Goal: Ask a question: Seek information or help from site administrators or community

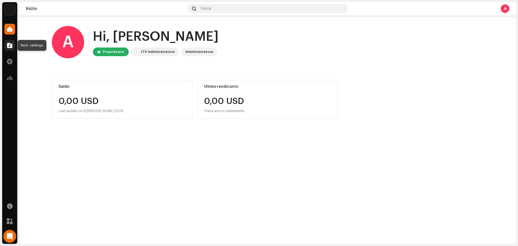
click at [8, 44] on span at bounding box center [9, 45] width 5 height 4
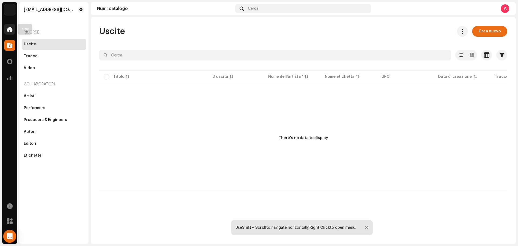
click at [8, 26] on div at bounding box center [9, 29] width 11 height 11
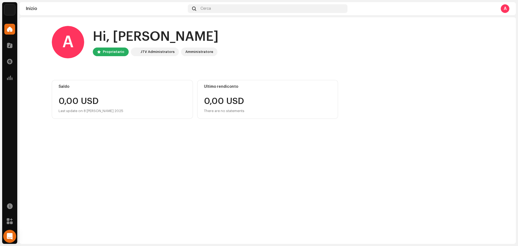
click at [157, 50] on div "JTV Administrators" at bounding box center [158, 52] width 34 height 6
click at [196, 50] on div "Amministratore" at bounding box center [199, 52] width 28 height 6
click at [9, 45] on span at bounding box center [9, 45] width 5 height 4
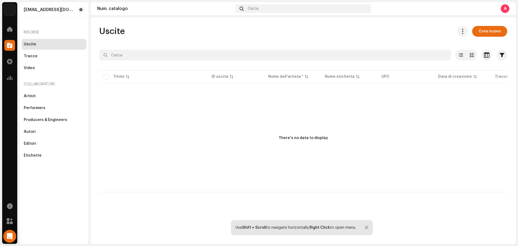
drag, startPoint x: 225, startPoint y: 138, endPoint x: 191, endPoint y: 140, distance: 34.3
click at [191, 140] on div "There's no data to display" at bounding box center [303, 138] width 408 height 108
click at [8, 30] on span at bounding box center [9, 29] width 5 height 4
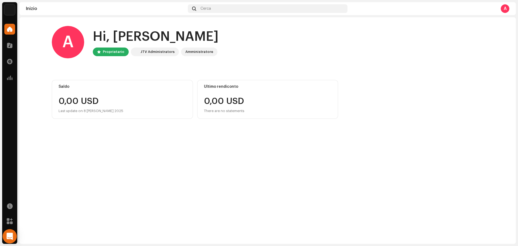
click at [10, 235] on icon "Open Intercom Messenger" at bounding box center [9, 236] width 6 height 7
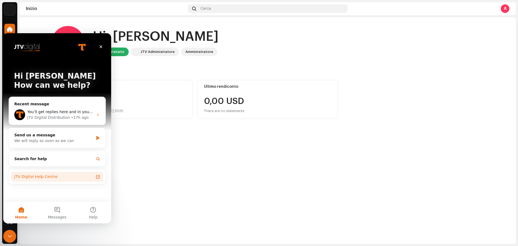
click at [99, 177] on icon "Intercom messenger" at bounding box center [98, 177] width 4 height 4
click at [57, 209] on button "Messages" at bounding box center [57, 213] width 36 height 22
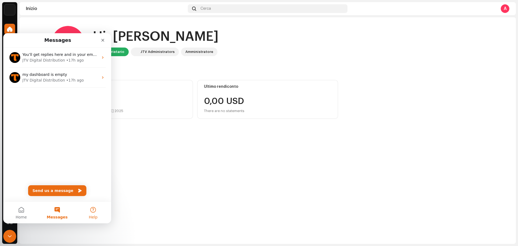
click at [93, 211] on button "Help" at bounding box center [93, 213] width 36 height 22
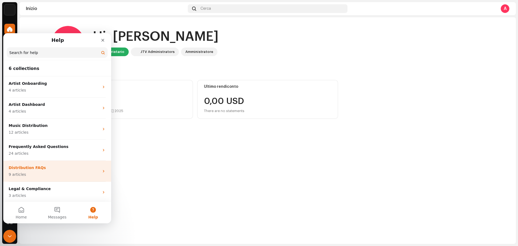
scroll to position [1, 0]
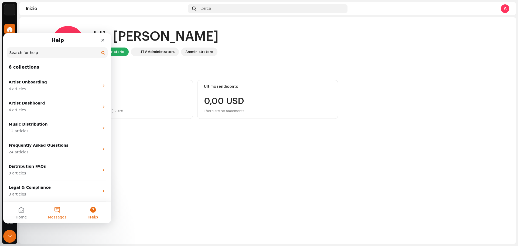
click at [55, 209] on button "Messages" at bounding box center [57, 213] width 36 height 22
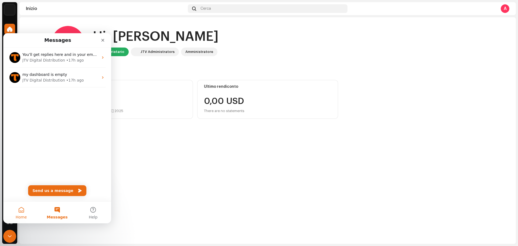
click at [21, 211] on button "Home" at bounding box center [21, 213] width 36 height 22
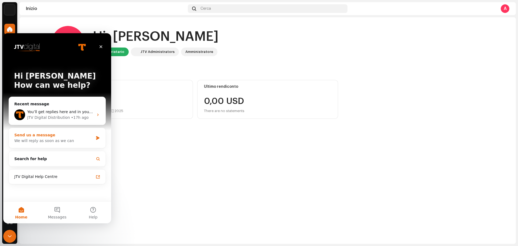
click at [50, 137] on div "Send us a message" at bounding box center [53, 135] width 79 height 6
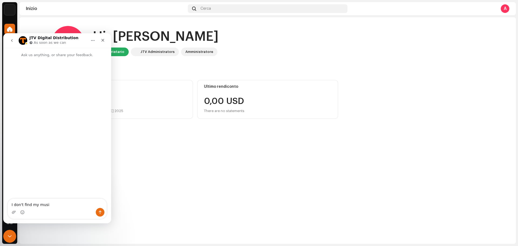
type textarea "I don't find my music"
